Goal: Entertainment & Leisure: Consume media (video, audio)

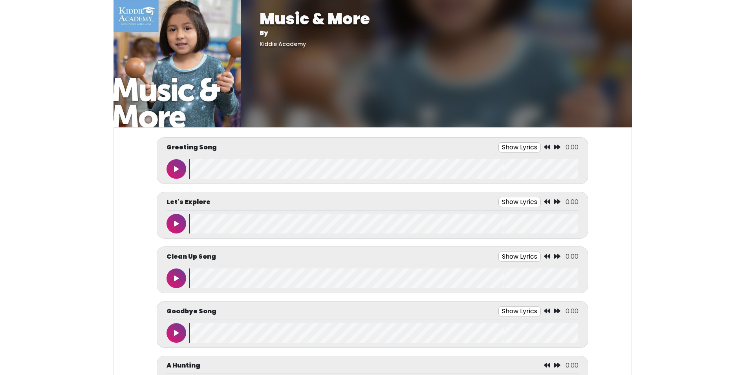
click at [176, 168] on icon at bounding box center [176, 169] width 5 height 6
click at [494, 148] on button "Show Lyrics" at bounding box center [509, 147] width 42 height 10
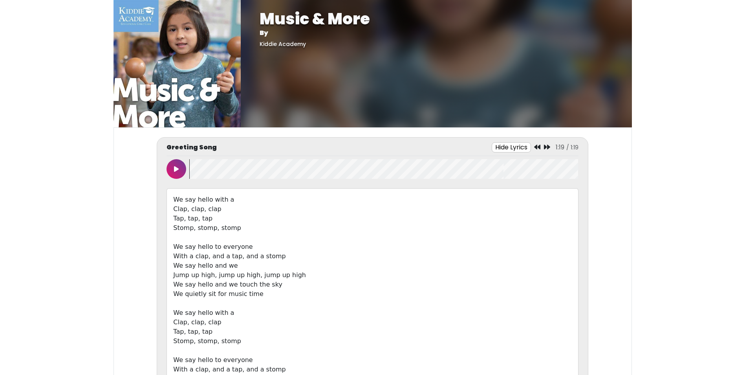
click at [514, 148] on button "Hide Lyrics" at bounding box center [511, 147] width 39 height 10
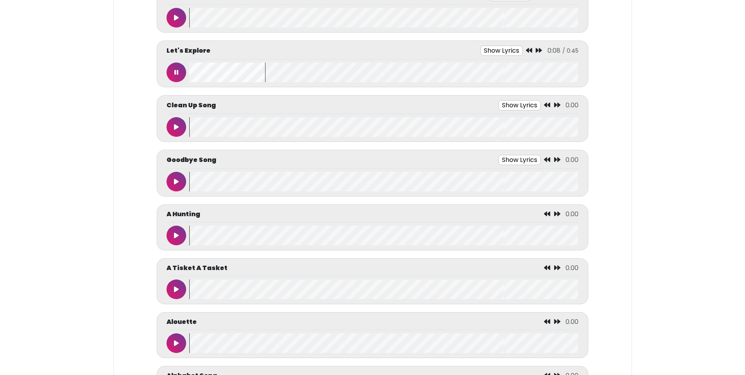
scroll to position [157, 0]
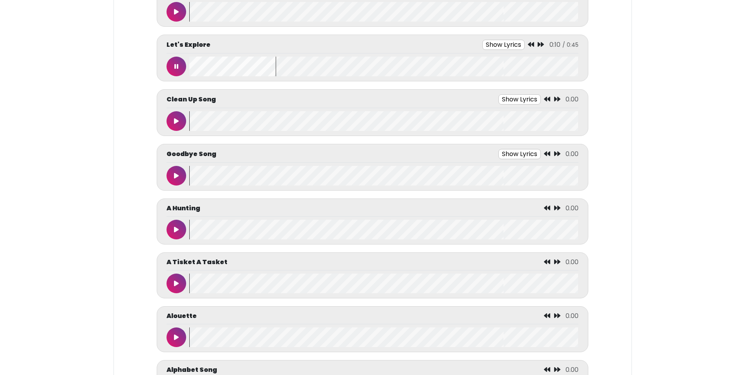
click at [510, 46] on button "Show Lyrics" at bounding box center [503, 45] width 42 height 10
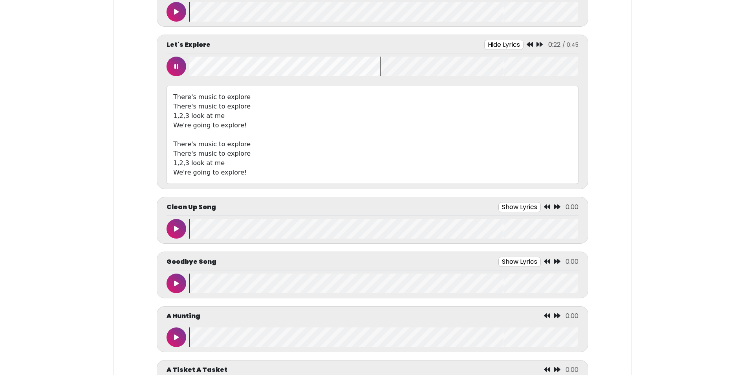
click at [507, 45] on button "Hide Lyrics" at bounding box center [503, 45] width 39 height 10
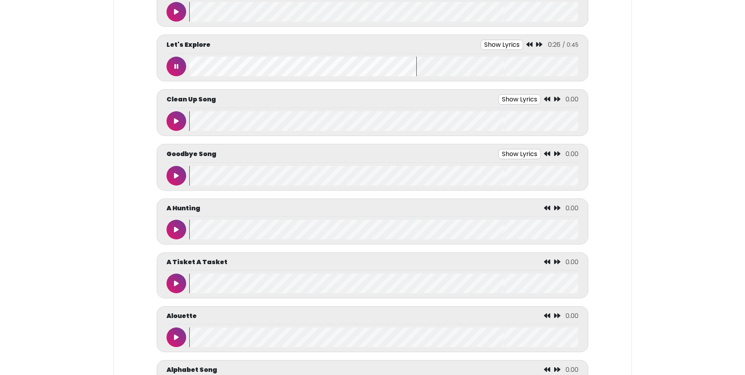
click at [173, 118] on button at bounding box center [176, 121] width 20 height 20
click at [510, 99] on button "Show Lyrics" at bounding box center [505, 99] width 42 height 10
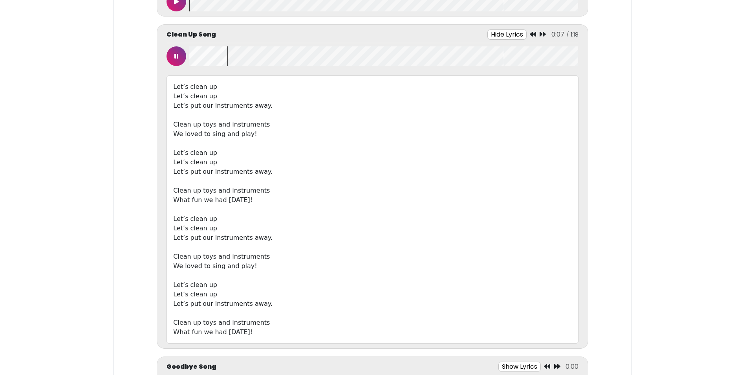
scroll to position [236, 0]
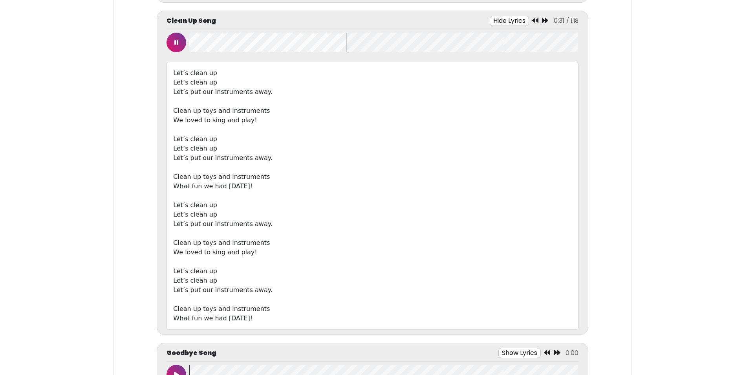
click at [507, 20] on button "Hide Lyrics" at bounding box center [509, 21] width 39 height 10
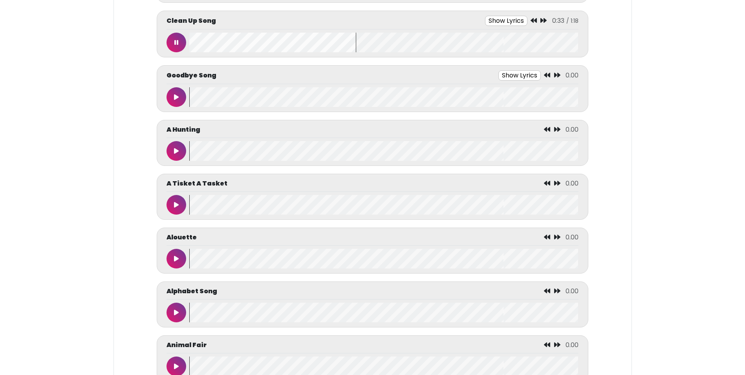
click at [179, 99] on icon at bounding box center [176, 97] width 5 height 6
click at [517, 77] on button "Show Lyrics" at bounding box center [505, 75] width 42 height 10
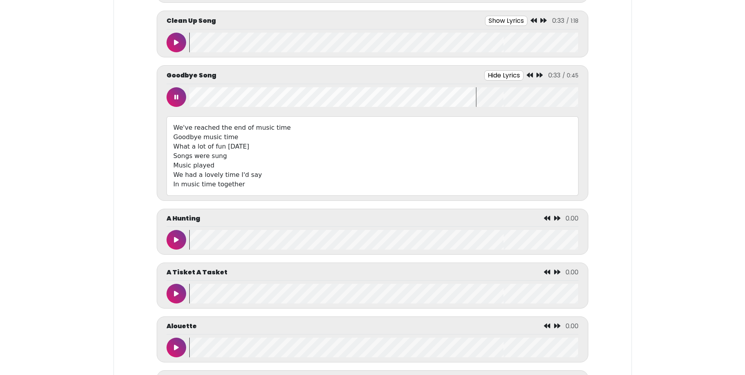
click at [500, 73] on button "Hide Lyrics" at bounding box center [503, 75] width 39 height 10
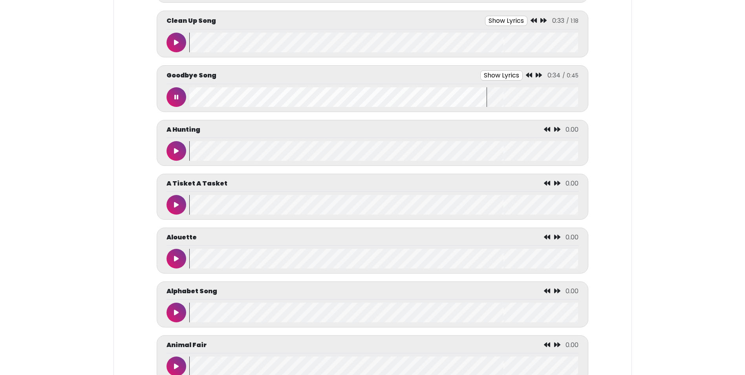
click at [172, 151] on button at bounding box center [176, 151] width 20 height 20
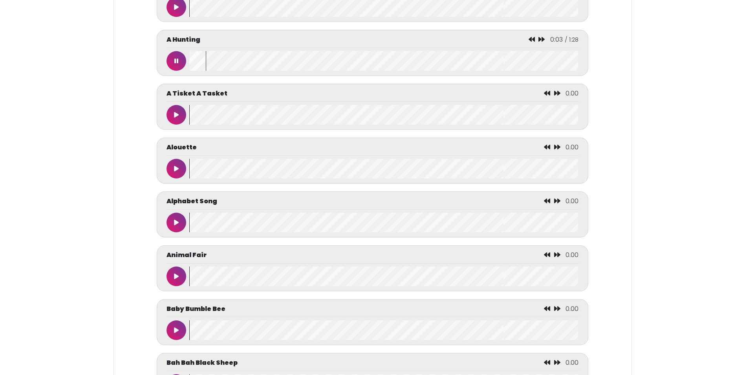
scroll to position [353, 0]
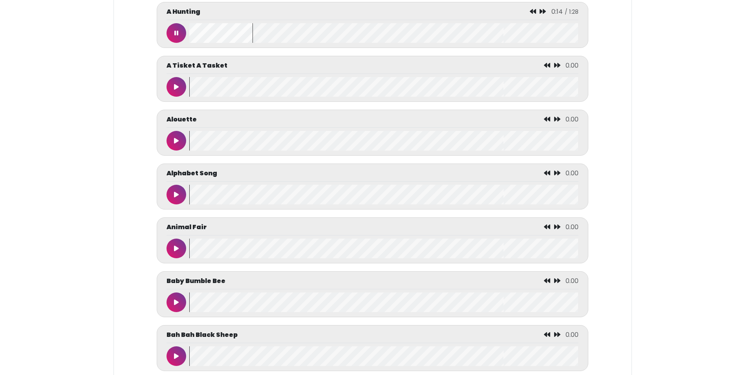
click at [275, 41] on wave at bounding box center [383, 33] width 389 height 20
click at [301, 33] on wave at bounding box center [383, 33] width 389 height 20
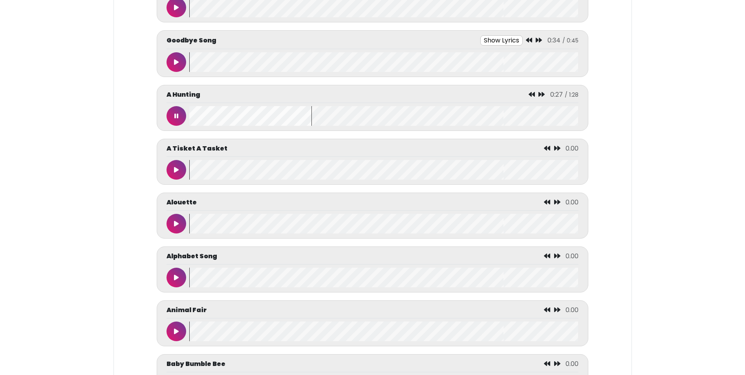
scroll to position [314, 0]
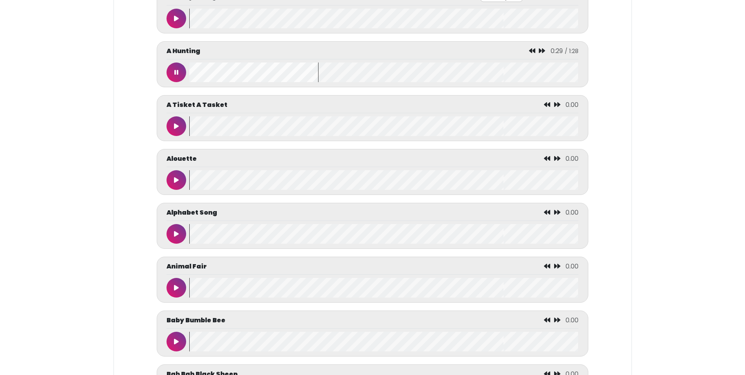
click at [179, 126] on icon at bounding box center [176, 126] width 5 height 6
click at [236, 128] on wave at bounding box center [383, 126] width 389 height 20
click at [285, 127] on wave at bounding box center [383, 126] width 389 height 20
click at [439, 124] on wave at bounding box center [383, 126] width 389 height 20
click at [181, 183] on button at bounding box center [176, 180] width 20 height 20
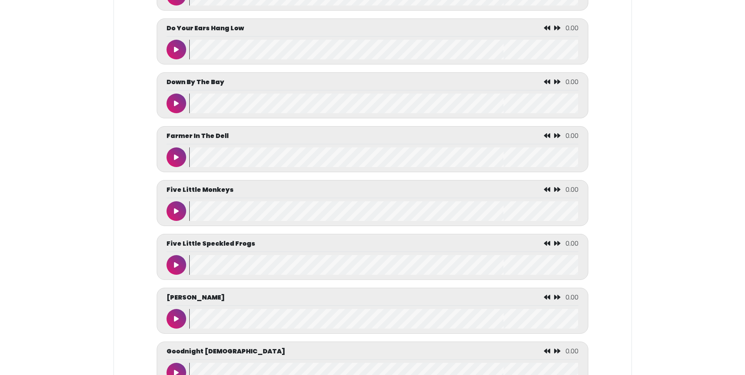
scroll to position [1256, 0]
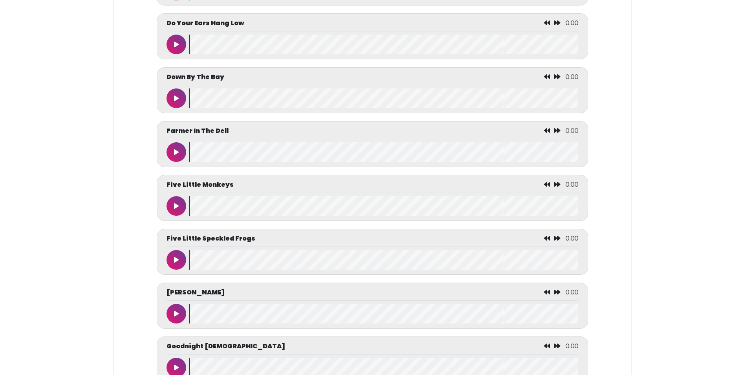
click at [177, 101] on icon at bounding box center [176, 98] width 5 height 6
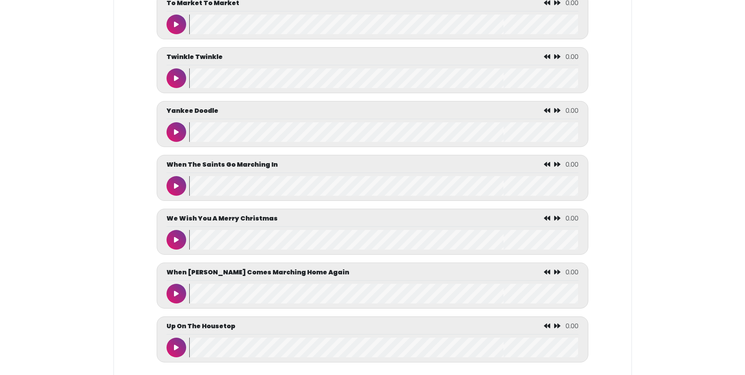
scroll to position [3809, 0]
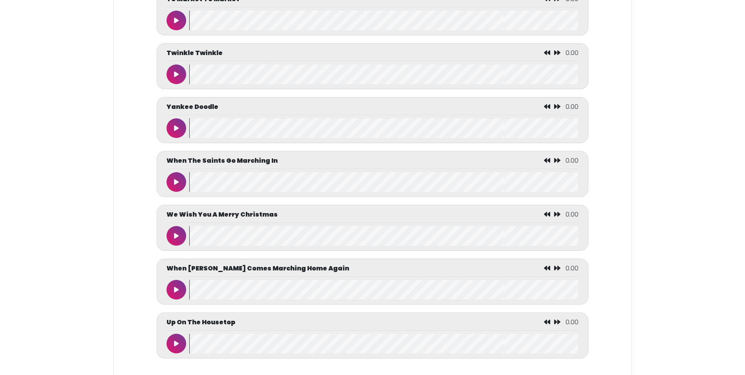
click at [180, 138] on button at bounding box center [176, 128] width 20 height 20
click at [177, 185] on icon at bounding box center [176, 182] width 5 height 6
click at [176, 131] on icon at bounding box center [176, 128] width 4 height 6
drag, startPoint x: 209, startPoint y: 157, endPoint x: 192, endPoint y: 158, distance: 17.7
click at [192, 138] on wave at bounding box center [383, 128] width 389 height 20
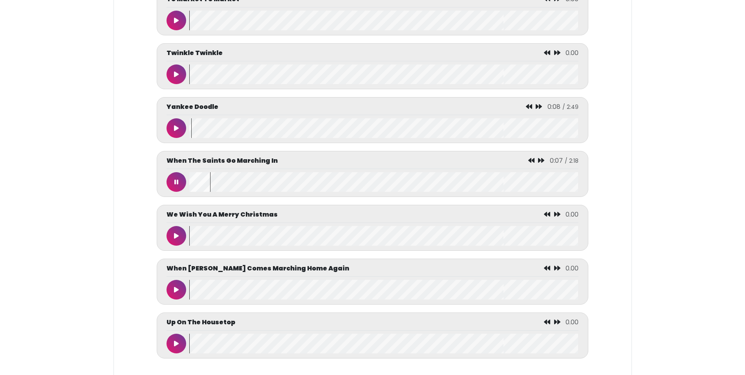
click at [530, 110] on icon at bounding box center [529, 106] width 6 height 6
click at [177, 185] on icon at bounding box center [176, 182] width 4 height 6
click at [535, 163] on icon at bounding box center [535, 160] width 6 height 6
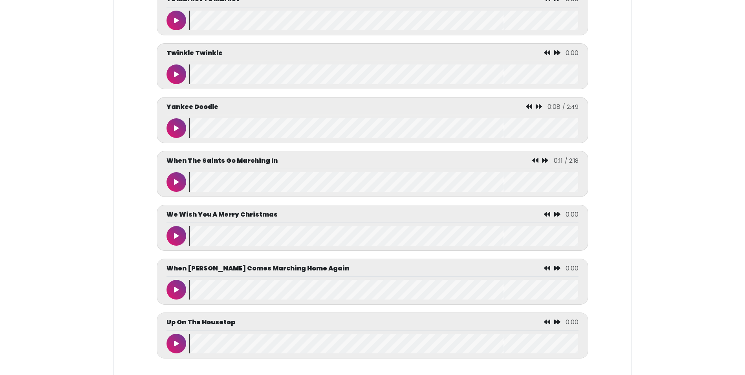
click at [535, 163] on icon at bounding box center [535, 160] width 6 height 6
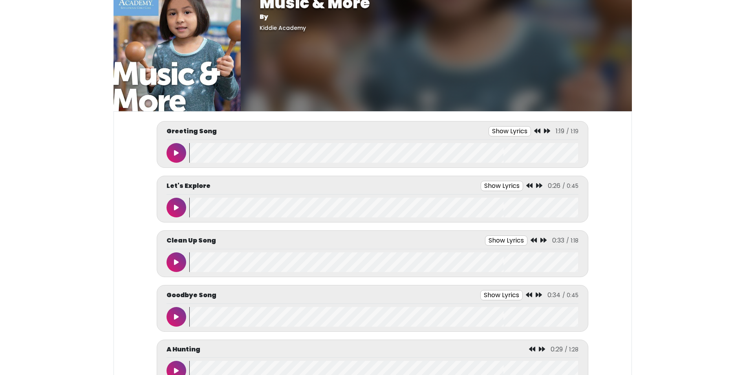
scroll to position [0, 0]
